Goal: Check status: Check status

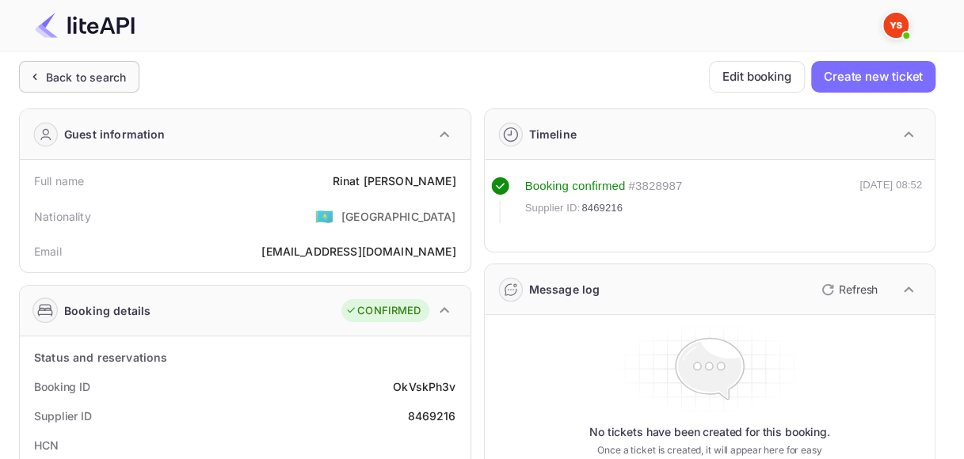
click at [71, 78] on div "Back to search" at bounding box center [86, 77] width 80 height 17
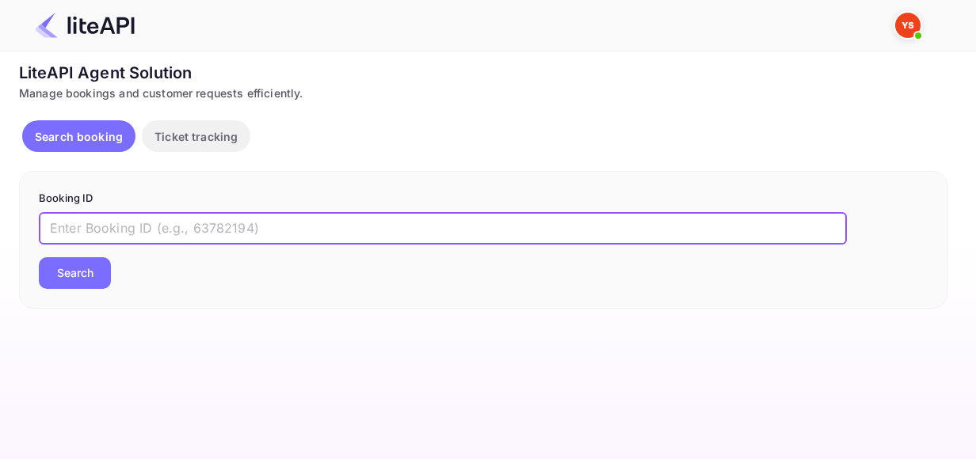
click at [170, 231] on input "text" at bounding box center [443, 229] width 808 height 32
paste input "9138182"
type input "9138182"
click at [86, 279] on button "Search" at bounding box center [75, 273] width 72 height 32
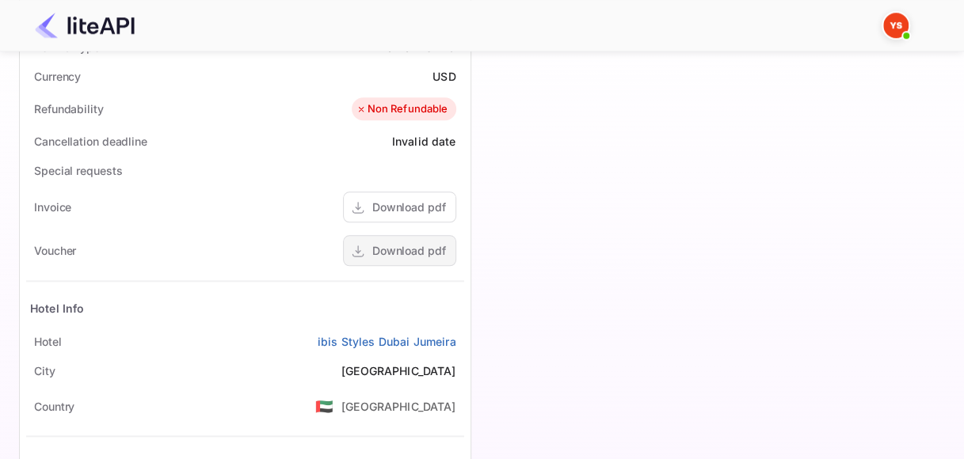
scroll to position [634, 0]
click at [409, 254] on div "Download pdf" at bounding box center [409, 250] width 74 height 17
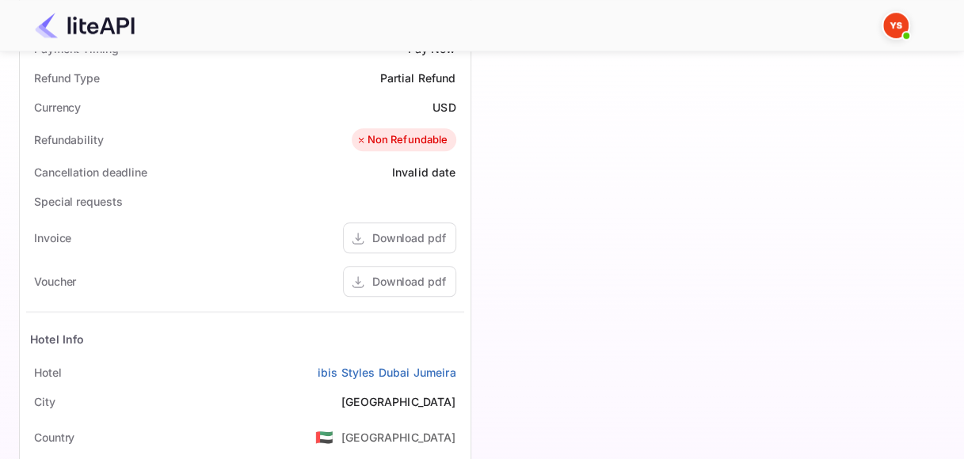
scroll to position [713, 0]
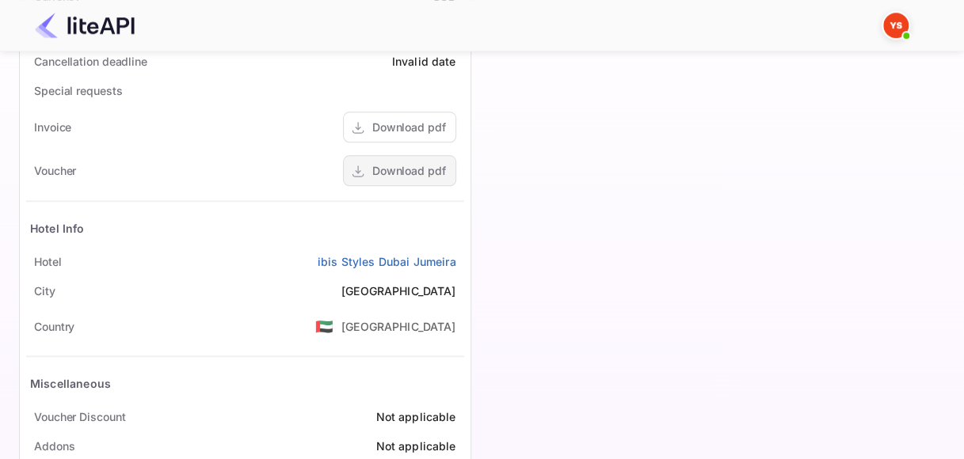
click at [399, 174] on div "Download pdf" at bounding box center [409, 170] width 74 height 17
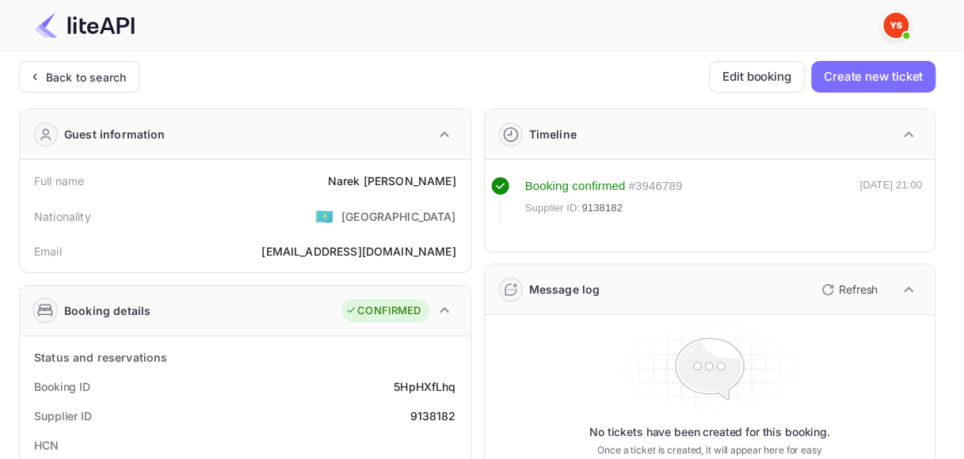
scroll to position [0, 0]
click at [424, 384] on div "5HpHXfLhq" at bounding box center [425, 387] width 62 height 17
copy div "5HpHXfLhq"
click at [435, 409] on div "9138182" at bounding box center [433, 416] width 46 height 17
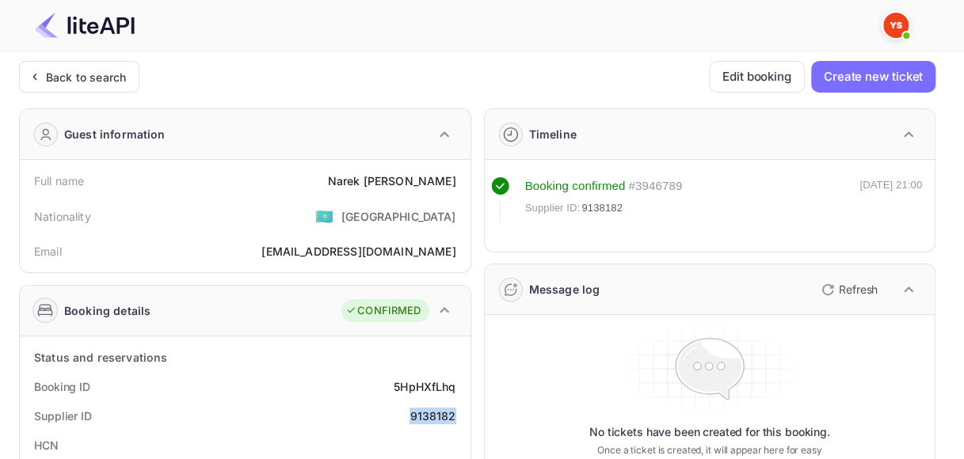
click at [435, 409] on div "9138182" at bounding box center [433, 416] width 46 height 17
copy div "9138182"
drag, startPoint x: 369, startPoint y: 178, endPoint x: 453, endPoint y: 185, distance: 84.3
click at [453, 185] on div "Full name [PERSON_NAME]" at bounding box center [245, 180] width 438 height 29
copy div "[PERSON_NAME]"
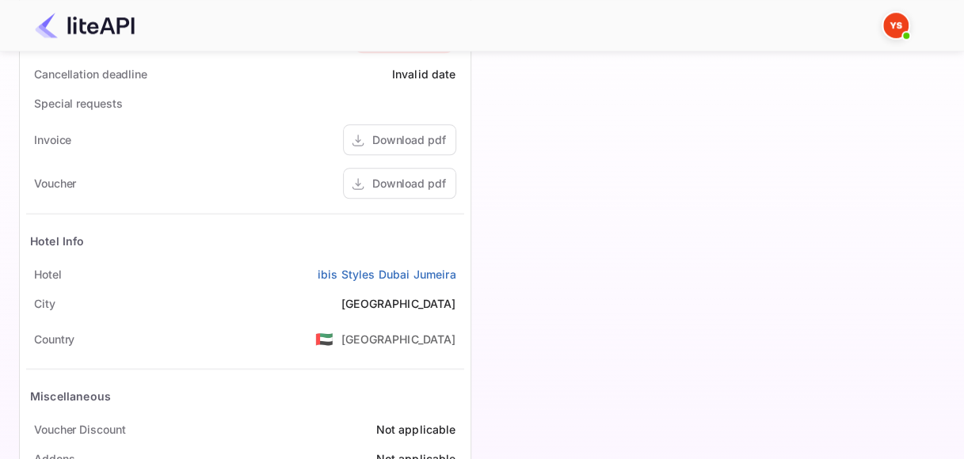
scroll to position [713, 0]
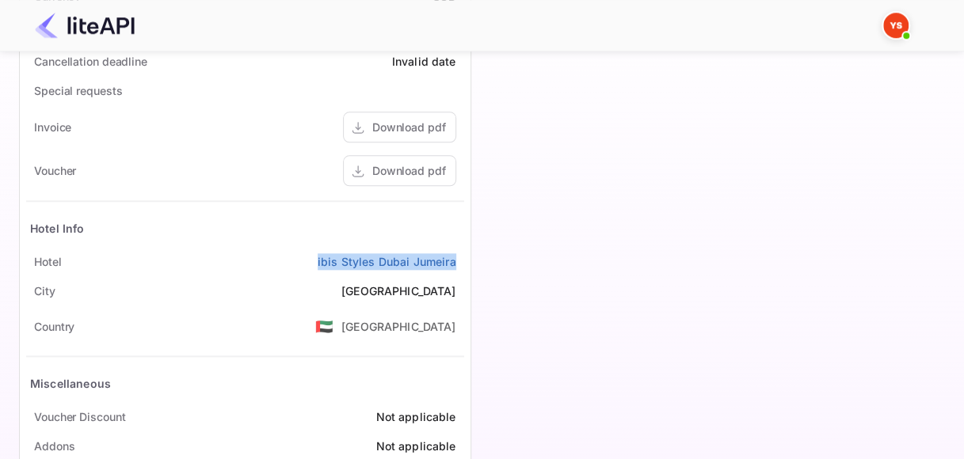
drag, startPoint x: 279, startPoint y: 261, endPoint x: 461, endPoint y: 265, distance: 182.3
click at [461, 265] on div "Hotel ibis Styles [GEOGRAPHIC_DATA] Jumeira" at bounding box center [245, 261] width 438 height 29
copy link "ibis Styles Dubai Jumeira"
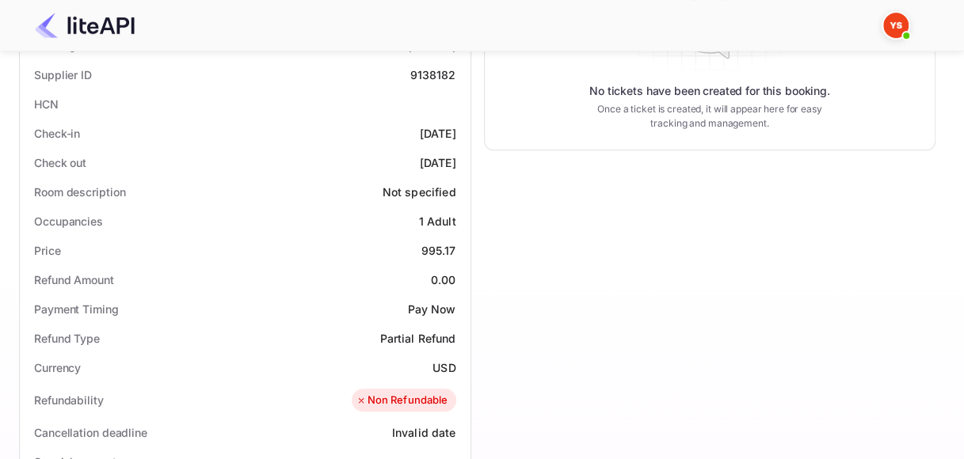
scroll to position [317, 0]
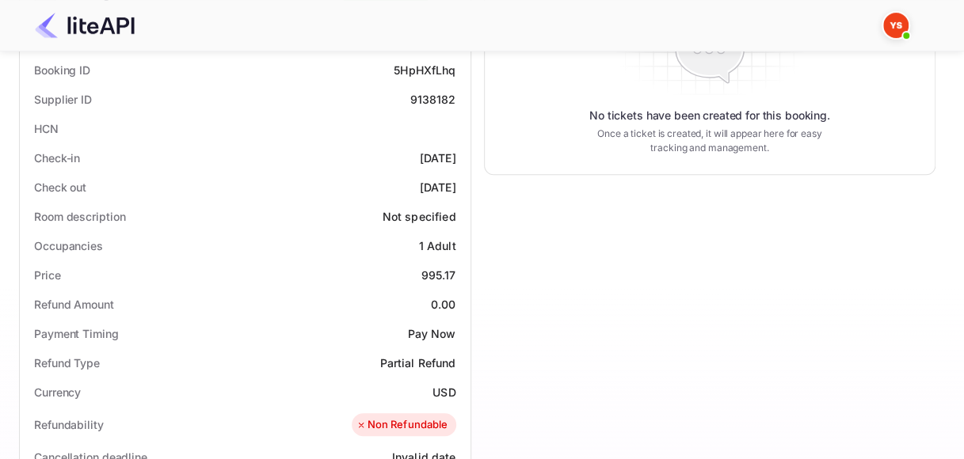
drag, startPoint x: 390, startPoint y: 158, endPoint x: 469, endPoint y: 158, distance: 79.2
click at [469, 158] on div "Status and reservations Booking ID 5HpHXfLhq Supplier ID 9138182 HCN Check-in […" at bounding box center [245, 456] width 451 height 873
copy div "[DATE]"
drag, startPoint x: 387, startPoint y: 182, endPoint x: 456, endPoint y: 185, distance: 69.8
click at [456, 185] on div "Check out [DATE]" at bounding box center [245, 187] width 438 height 29
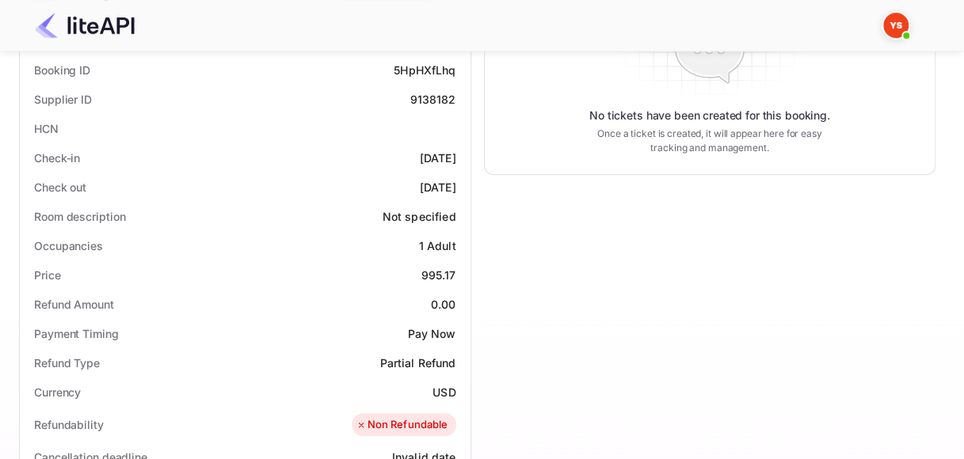
copy div "[DATE]"
